Goal: Use online tool/utility: Utilize a website feature to perform a specific function

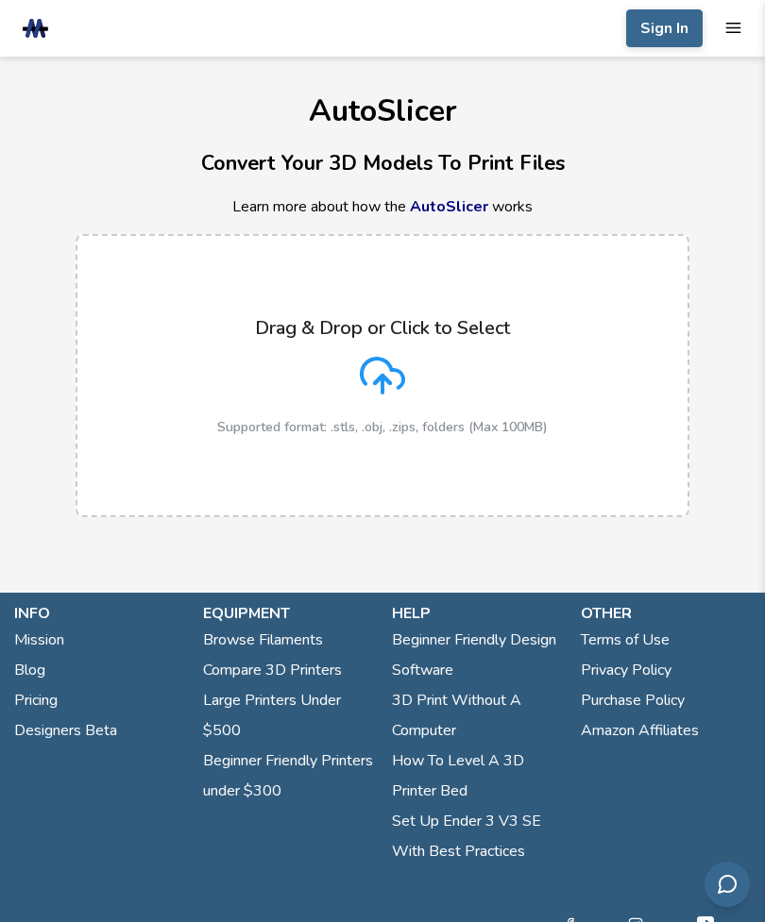
click at [378, 369] on icon at bounding box center [382, 375] width 45 height 45
click at [0, 0] on input "Drag & Drop or Click to Select Supported format: .stls, .obj, .zips, folders (M…" at bounding box center [0, 0] width 0 height 0
click at [173, 463] on label "Drag & Drop or Click to Select Supported format: .stls, .obj, .zips, folders (M…" at bounding box center [382, 375] width 613 height 283
click at [0, 0] on input "Drag & Drop or Click to Select Supported format: .stls, .obj, .zips, folders (M…" at bounding box center [0, 0] width 0 height 0
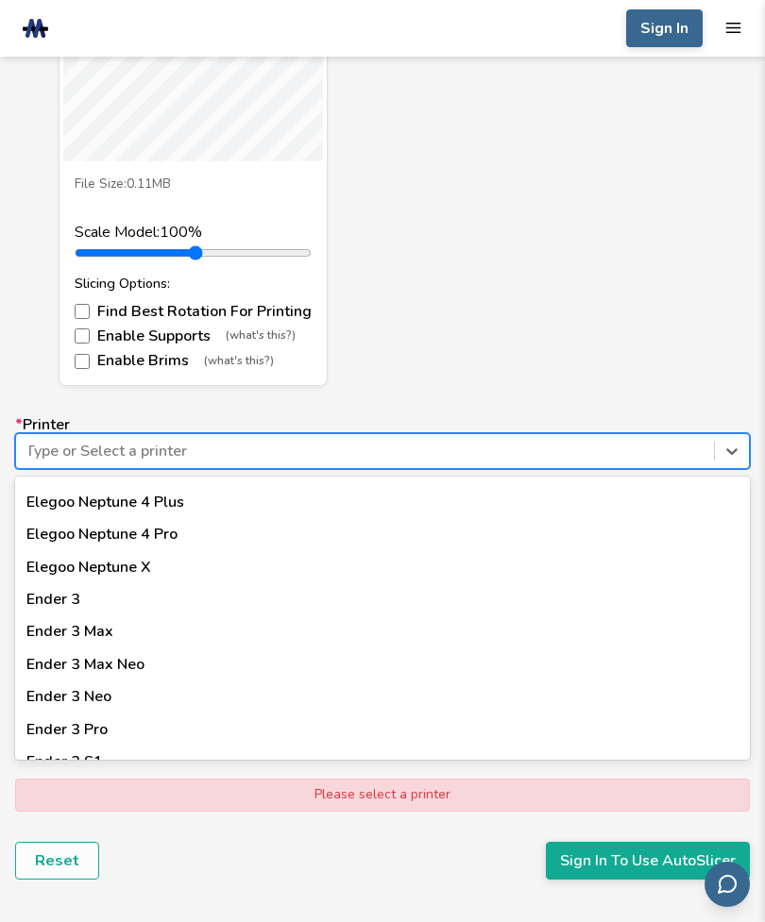
scroll to position [983, 0]
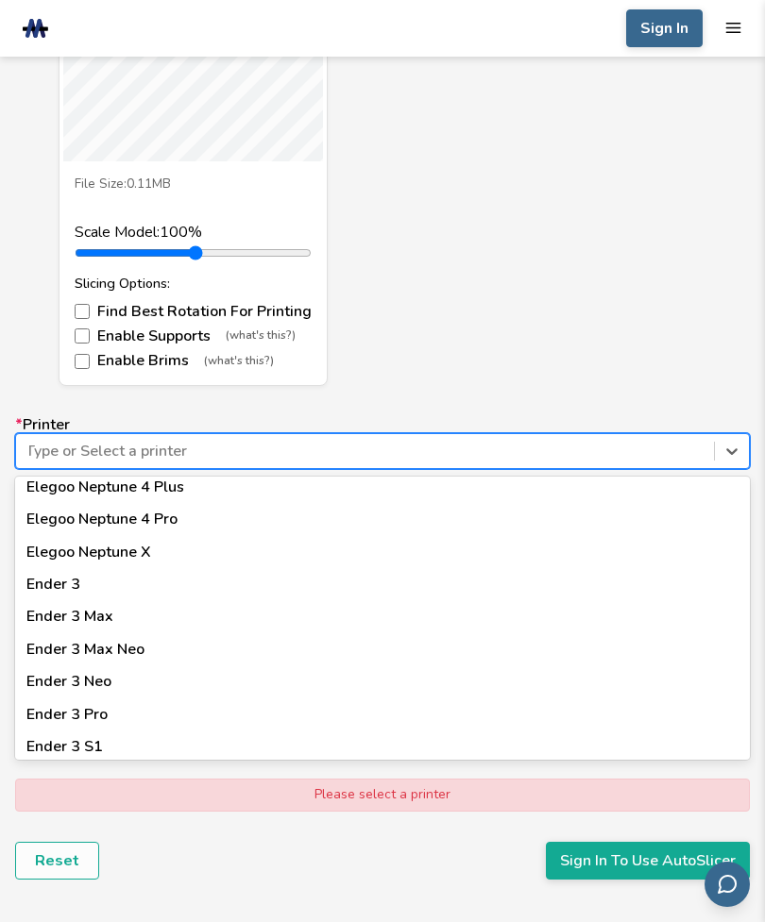
click at [45, 568] on div "Ender 3" at bounding box center [382, 584] width 734 height 32
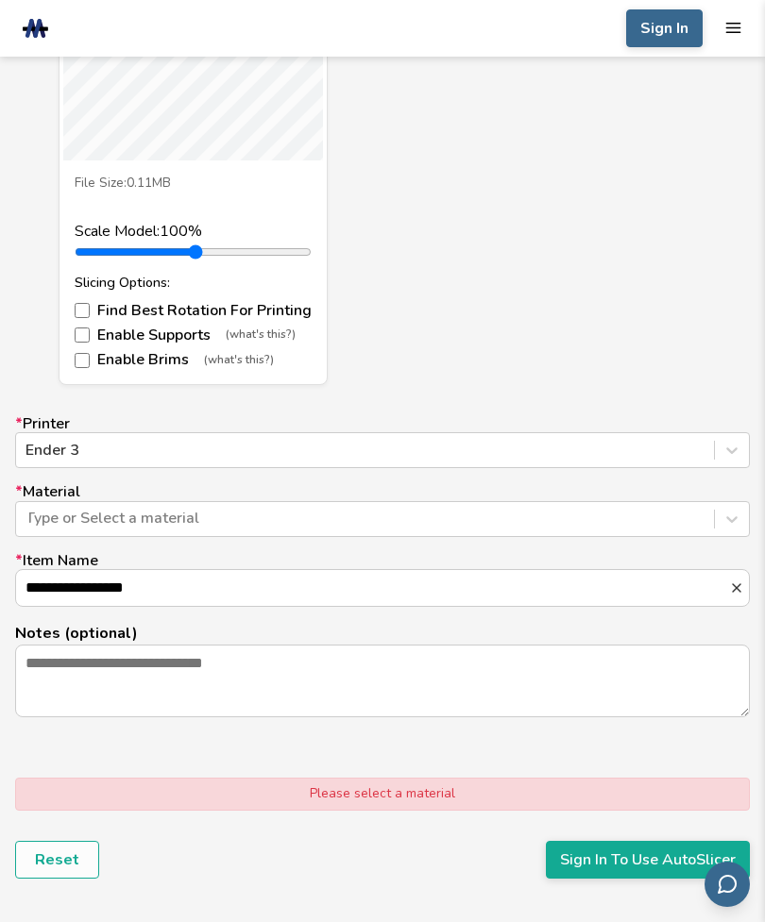
scroll to position [961, 0]
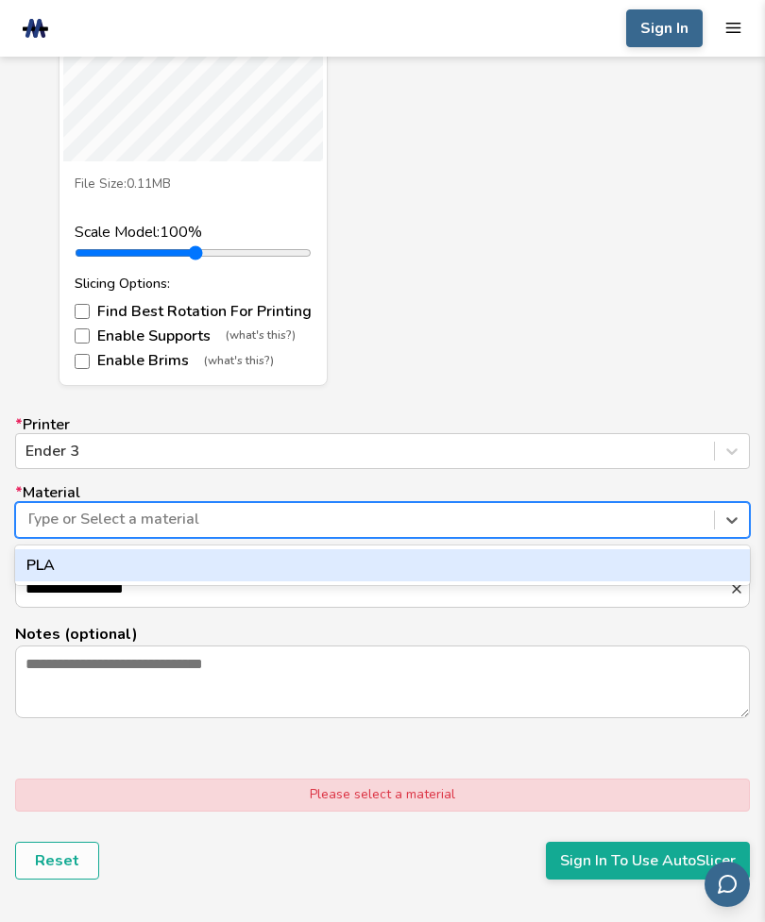
click at [51, 557] on div "PLA" at bounding box center [382, 565] width 734 height 32
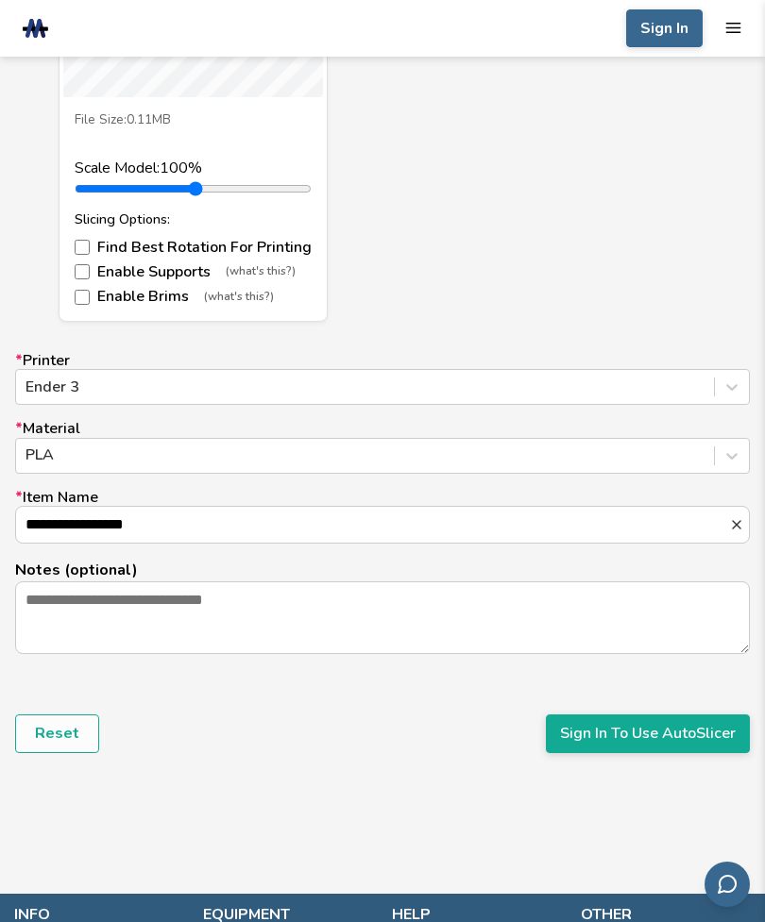
scroll to position [1024, 0]
click at [50, 729] on button "Reset" at bounding box center [57, 734] width 84 height 38
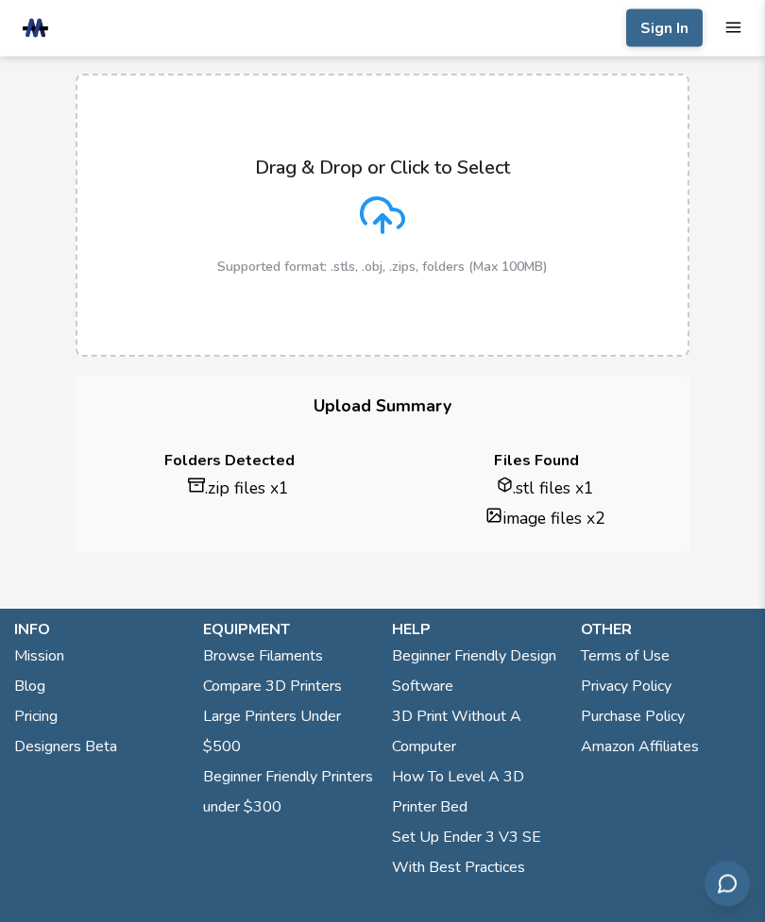
scroll to position [0, 0]
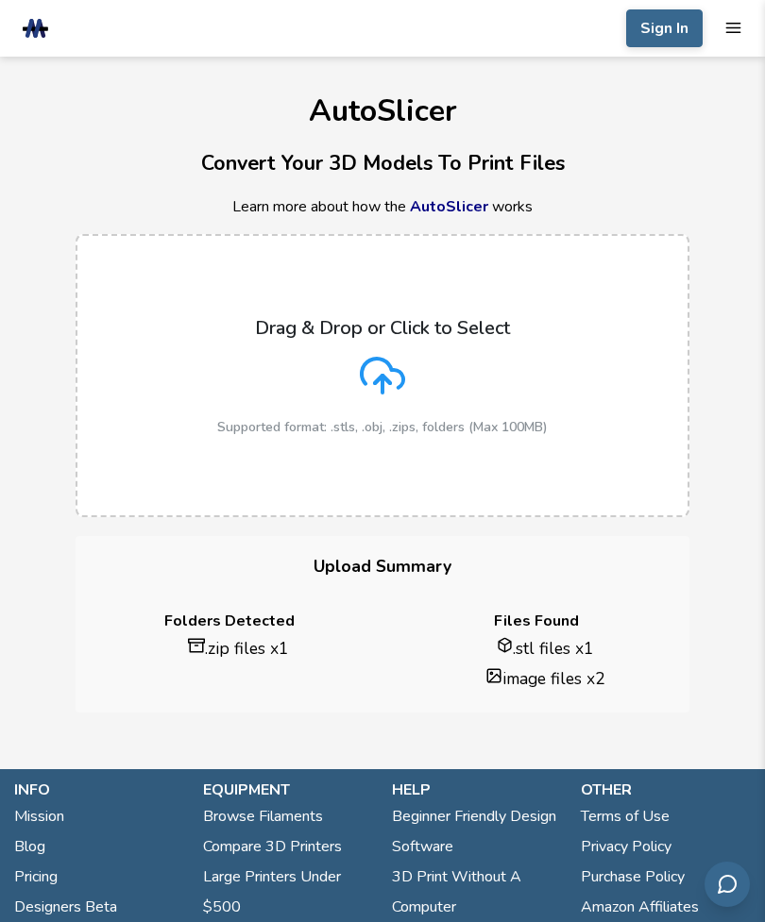
click at [554, 643] on li ".stl files x 1" at bounding box center [545, 648] width 258 height 23
click at [378, 375] on icon at bounding box center [382, 375] width 45 height 45
click at [0, 0] on input "Drag & Drop or Click to Select Supported format: .stls, .obj, .zips, folders (M…" at bounding box center [0, 0] width 0 height 0
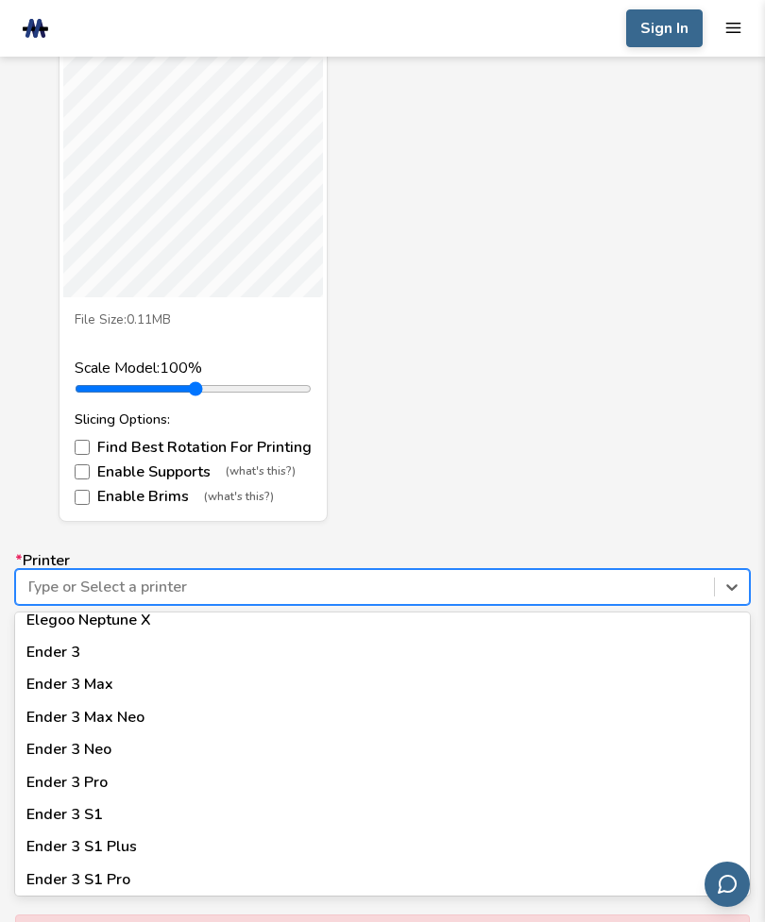
scroll to position [1058, 0]
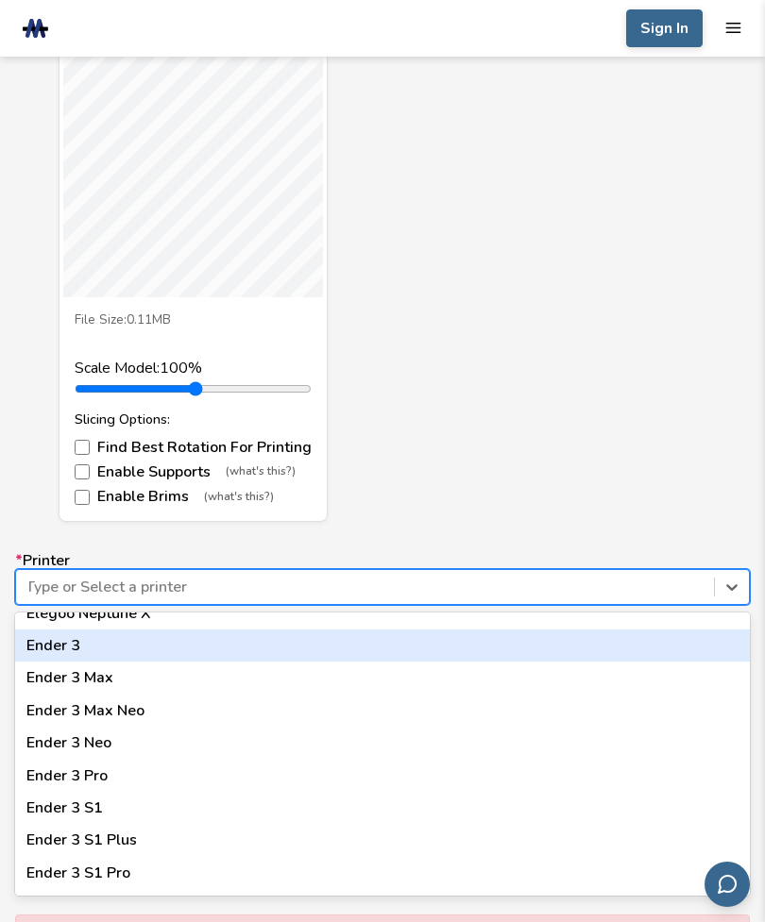
click at [50, 630] on div "Ender 3" at bounding box center [382, 646] width 734 height 32
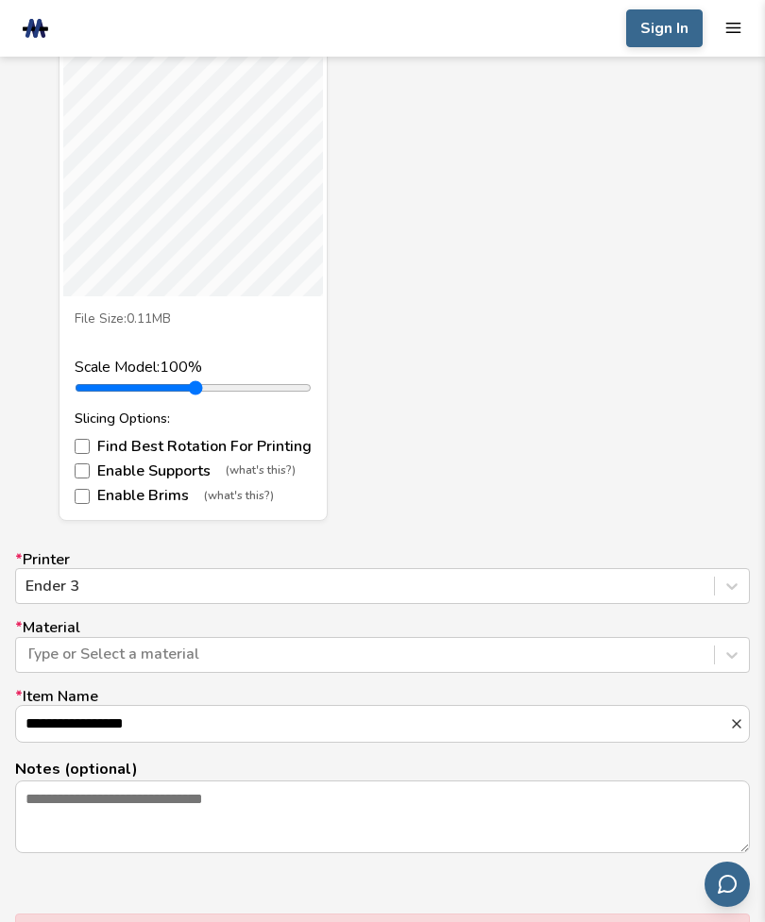
scroll to position [832, 0]
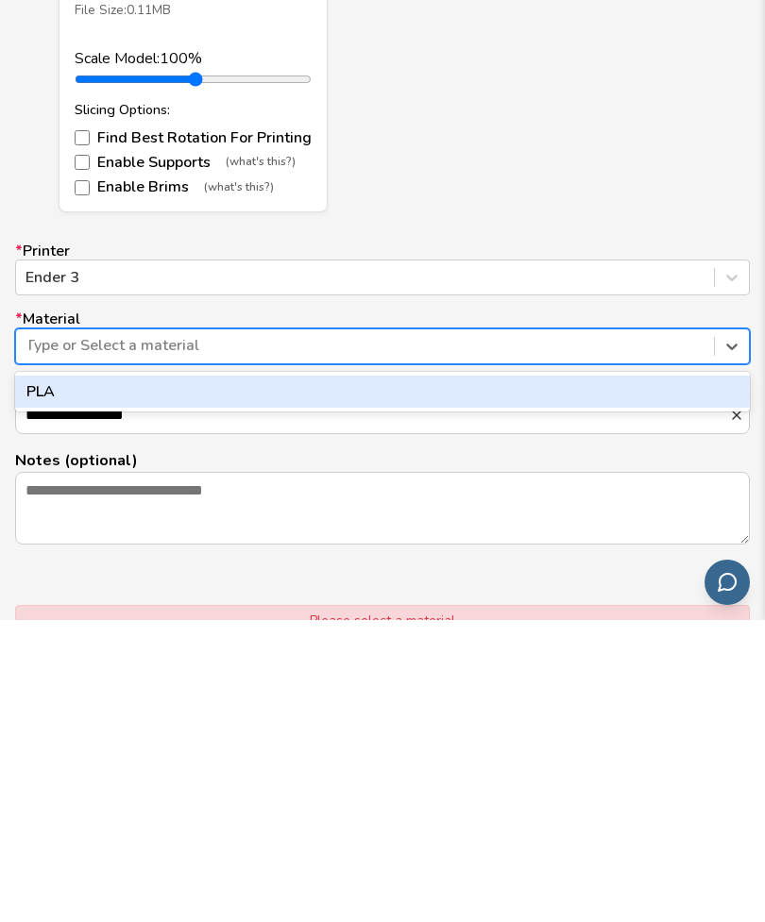
click at [473, 678] on div "PLA" at bounding box center [382, 694] width 734 height 32
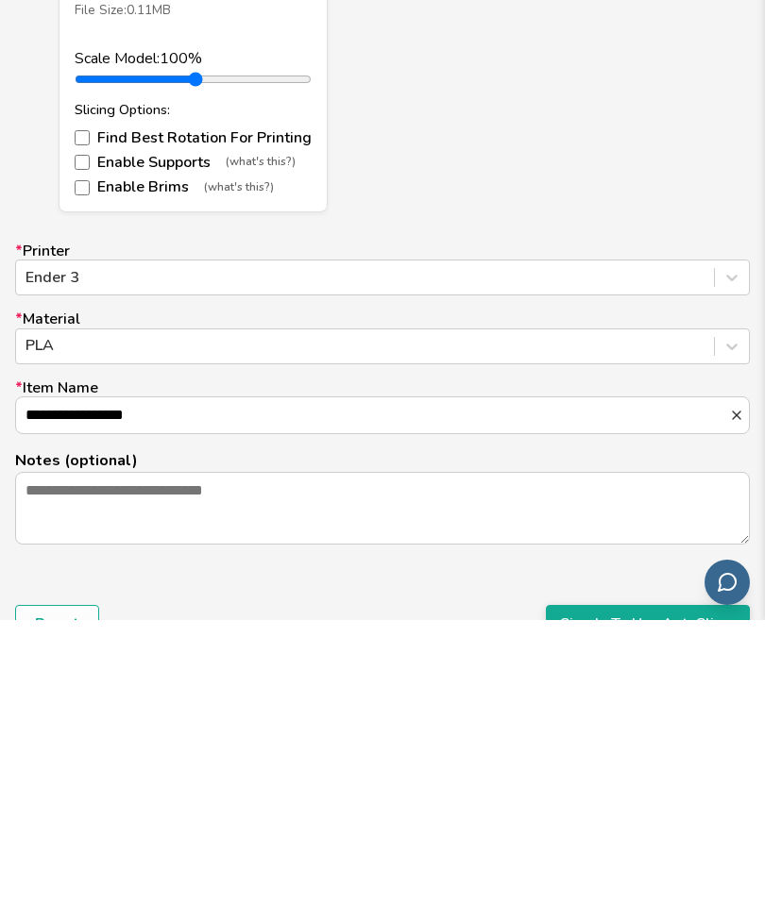
scroll to position [1135, 0]
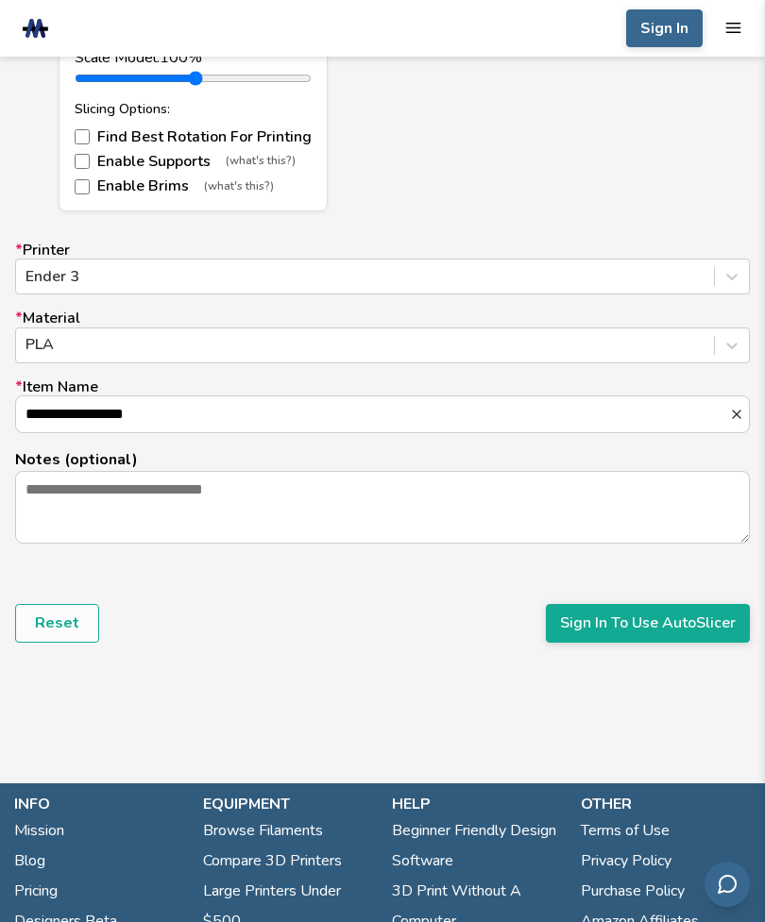
click at [652, 617] on button "Sign In To Use AutoSlicer" at bounding box center [648, 623] width 204 height 38
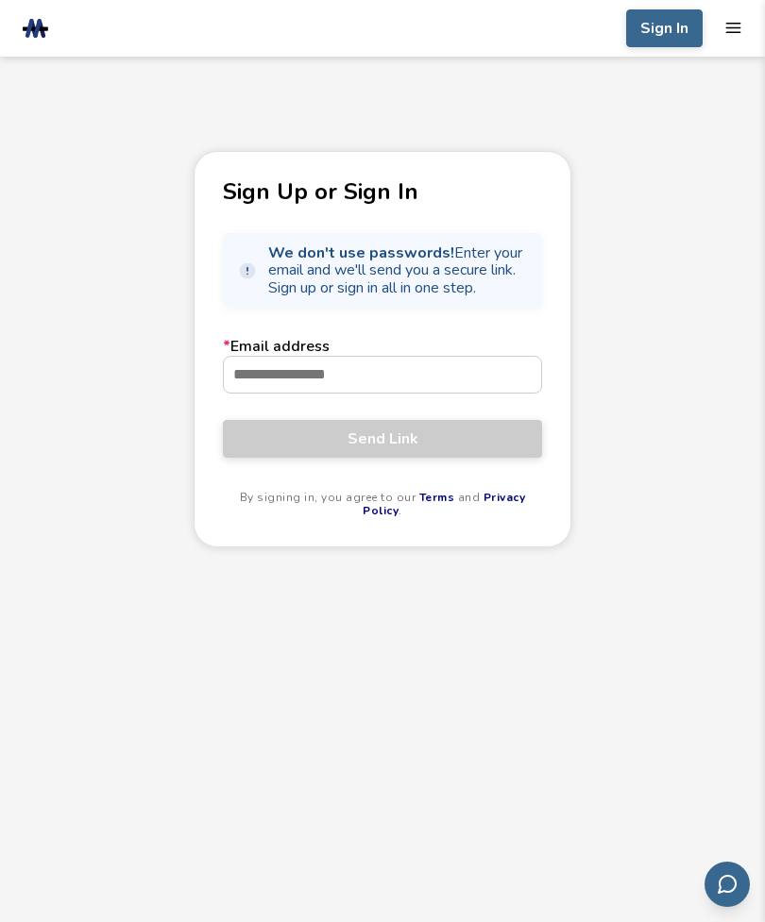
click at [13, 610] on div "Sign Up or Sign In We don't use passwords! Enter your email and we'll send you …" at bounding box center [382, 582] width 765 height 862
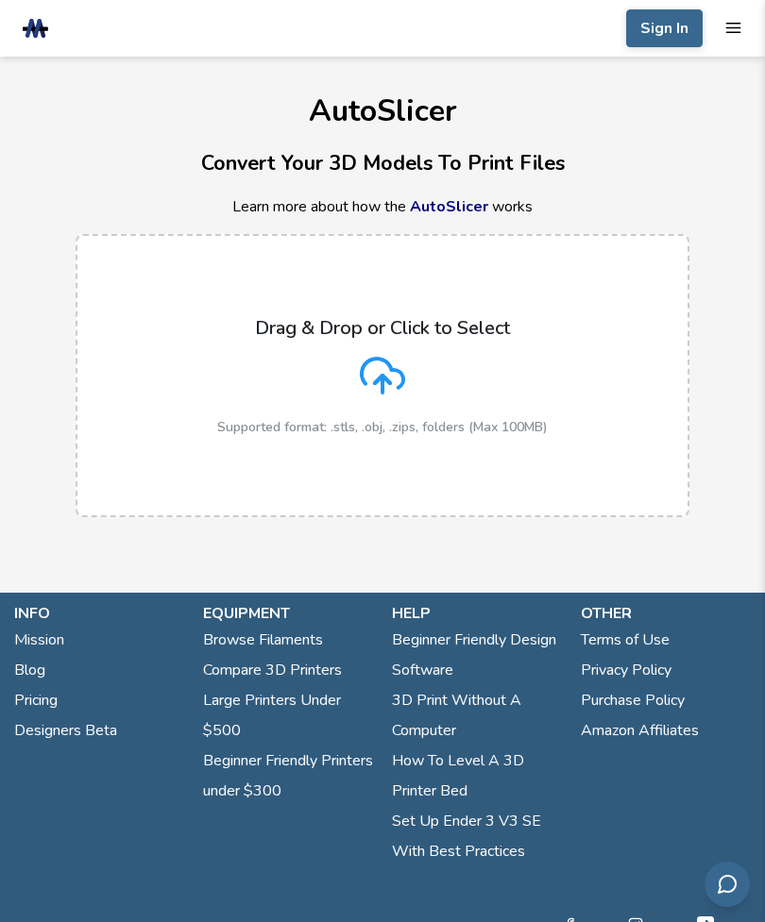
scroll to position [68, 0]
